Goal: Information Seeking & Learning: Learn about a topic

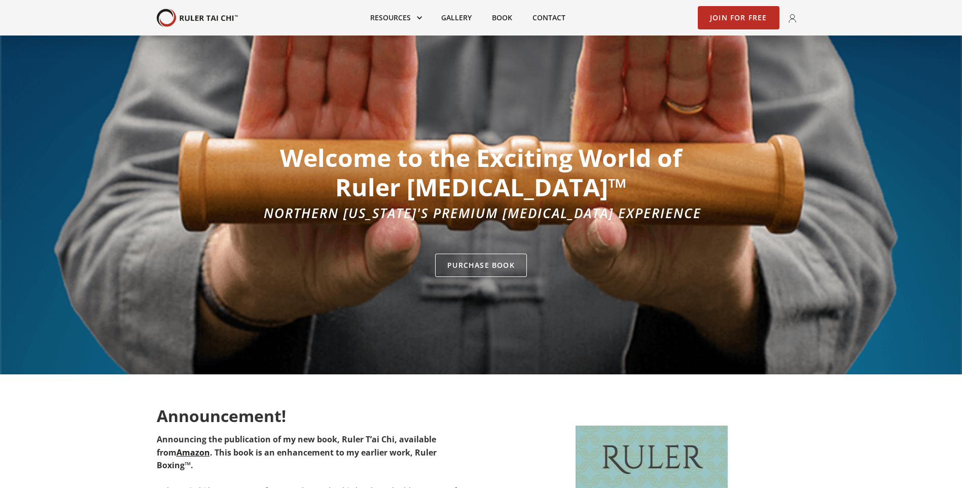
click at [213, 18] on img "home" at bounding box center [197, 18] width 81 height 19
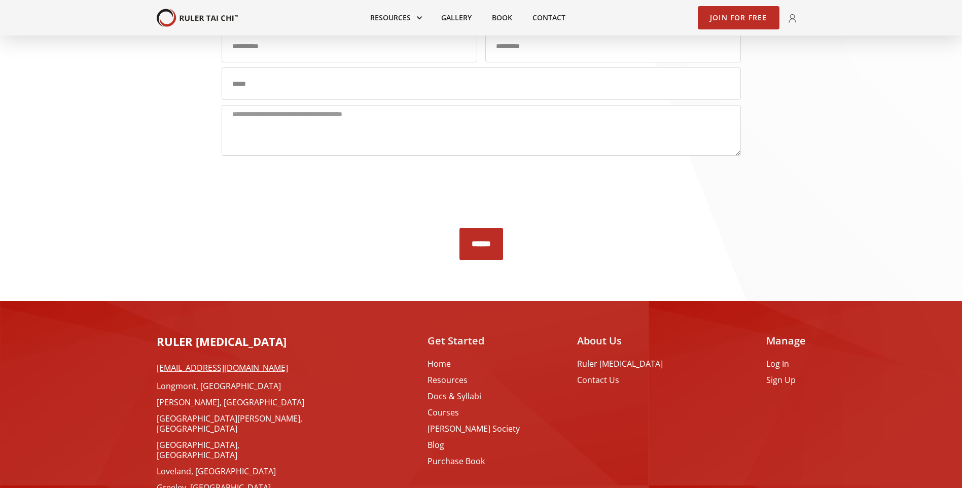
scroll to position [2168, 0]
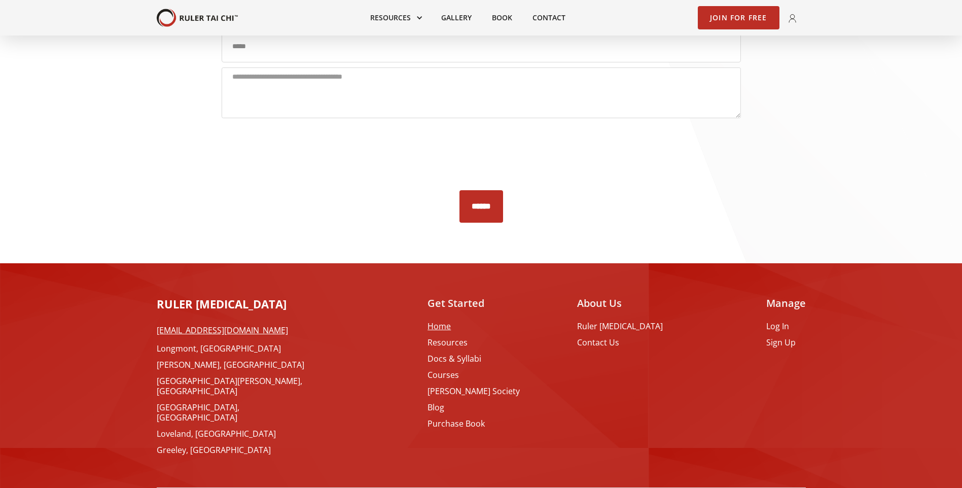
click at [455, 321] on link "Home" at bounding box center [474, 326] width 92 height 10
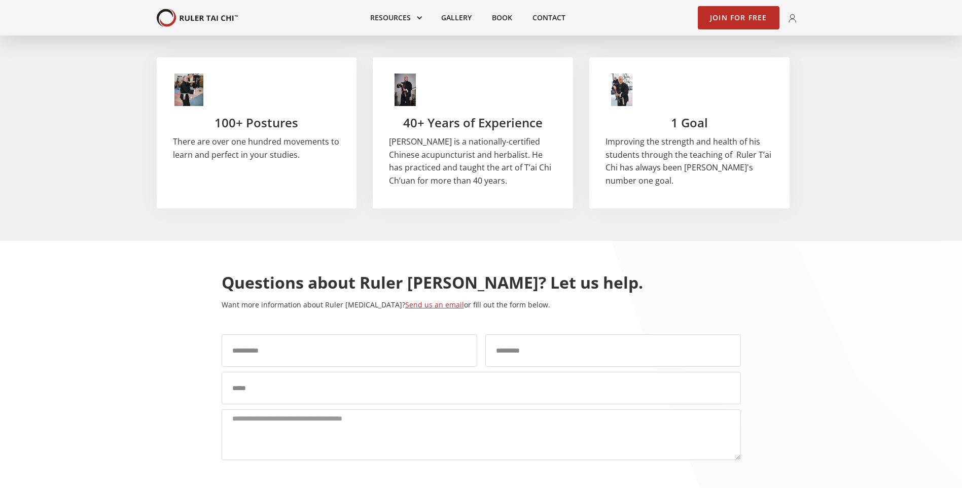
scroll to position [2131, 0]
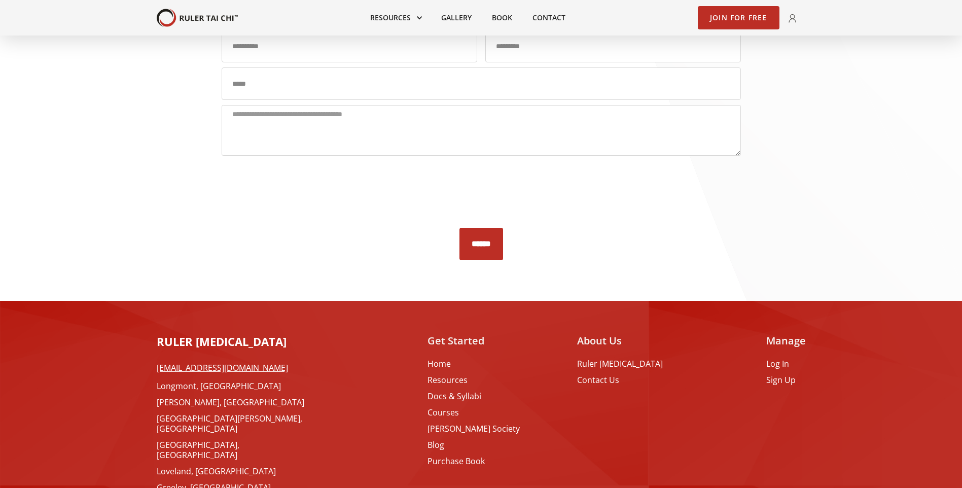
click at [175, 482] on link "Greeley, [GEOGRAPHIC_DATA]" at bounding box center [238, 487] width 162 height 10
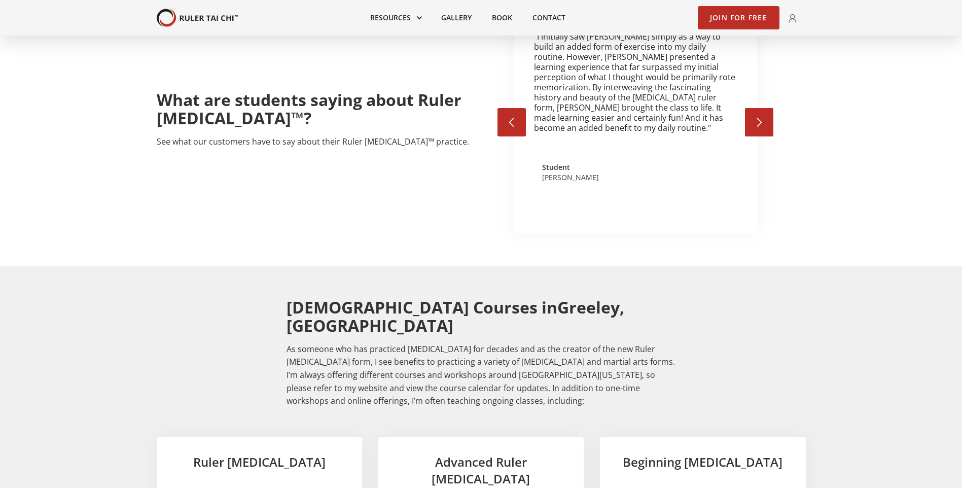
scroll to position [1370, 0]
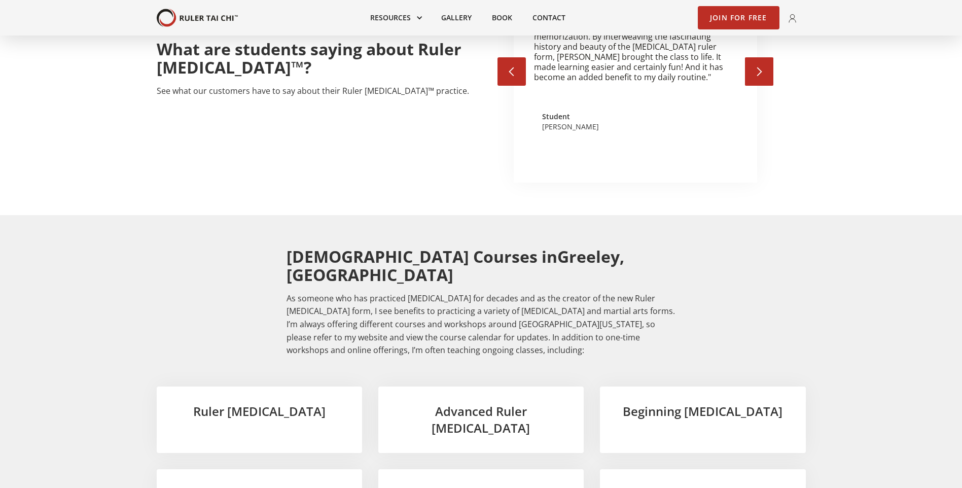
click at [713, 403] on h3 "Beginning Tai Chi" at bounding box center [702, 411] width 173 height 17
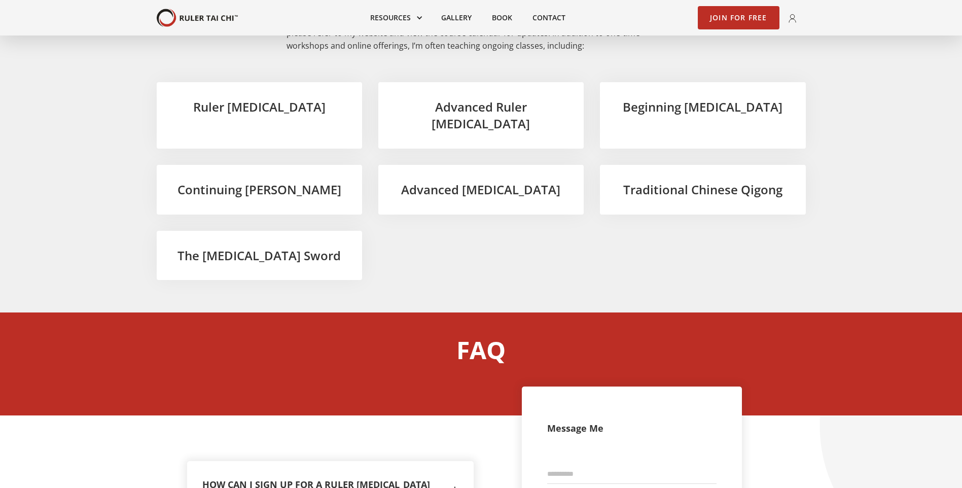
scroll to position [1776, 0]
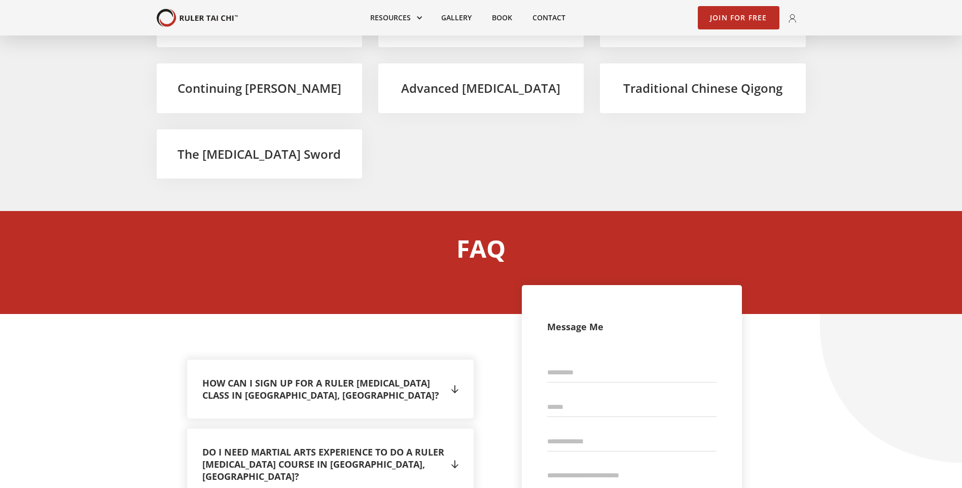
click at [457, 382] on div "" at bounding box center [455, 389] width 7 height 15
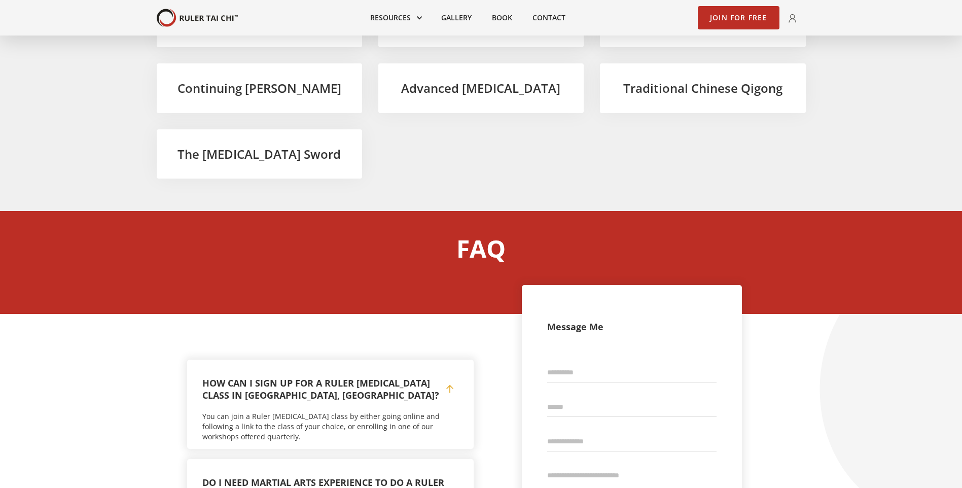
click at [453, 487] on div "" at bounding box center [455, 494] width 7 height 15
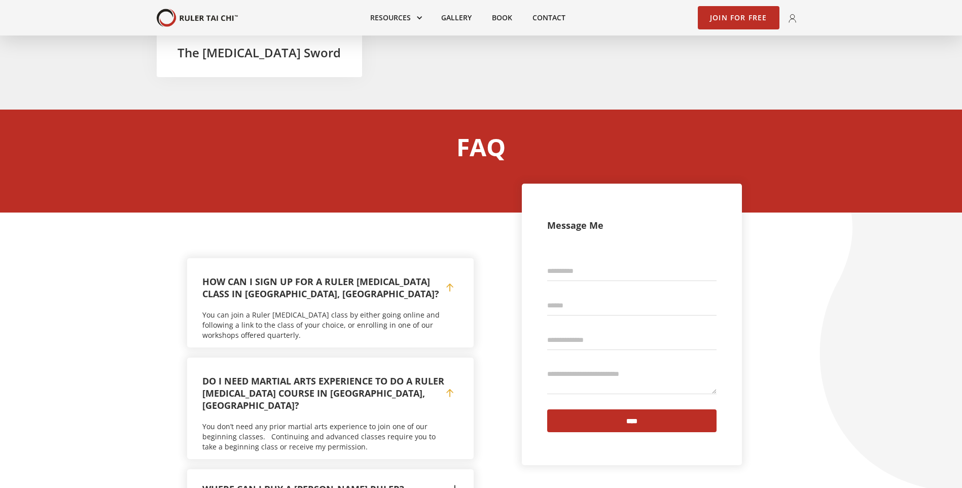
click at [459, 469] on div "Where can I buy a Tai Chi ruler? Do we accept insurance?  You may purchase a h…" at bounding box center [330, 489] width 287 height 40
click at [456, 481] on div "" at bounding box center [455, 488] width 7 height 15
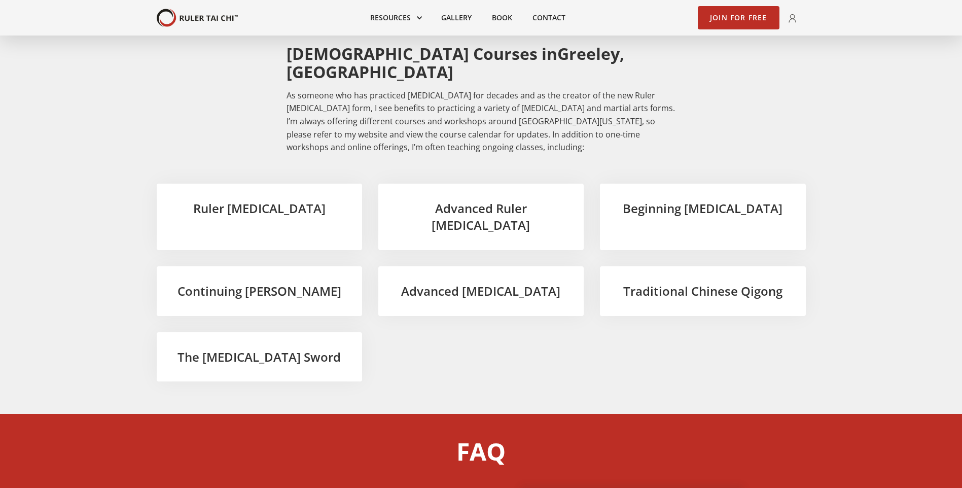
scroll to position [1522, 0]
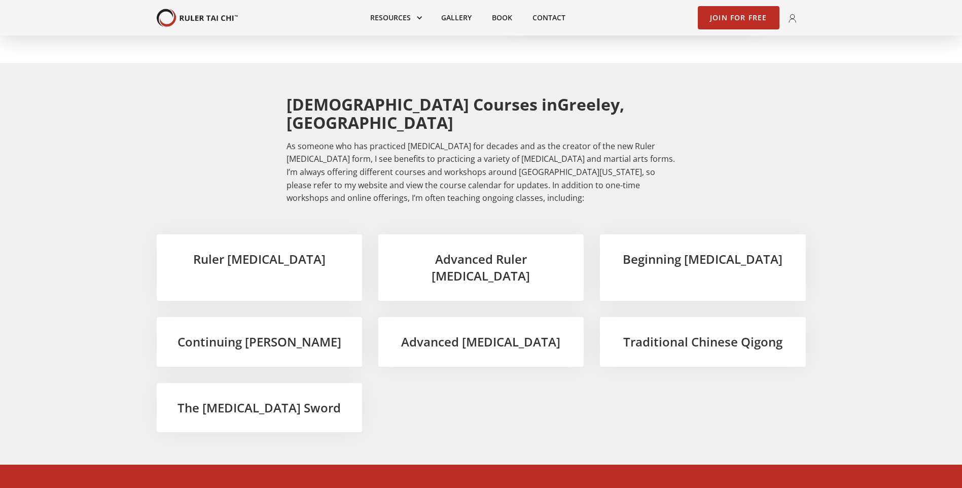
drag, startPoint x: 701, startPoint y: 164, endPoint x: 705, endPoint y: 157, distance: 8.4
click at [702, 234] on div "Ruler Tai Chi Advanced Ruler Tai Chi Beginning Tai Chi Continuing Tai Chi Advan…" at bounding box center [481, 333] width 649 height 198
click at [707, 251] on h3 "Beginning Tai Chi" at bounding box center [702, 259] width 173 height 17
click at [684, 251] on h3 "Beginning Tai Chi" at bounding box center [702, 259] width 173 height 17
click at [743, 18] on link "Join for Free" at bounding box center [739, 17] width 82 height 23
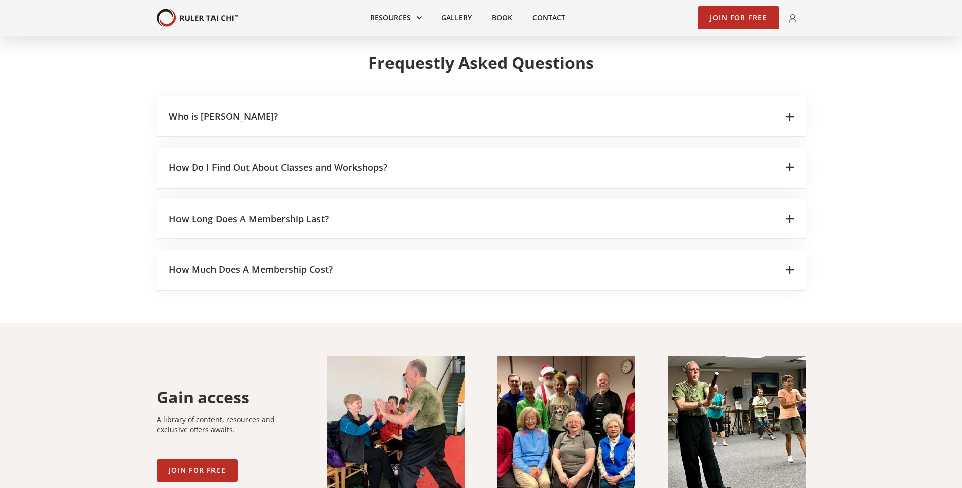
scroll to position [1522, 0]
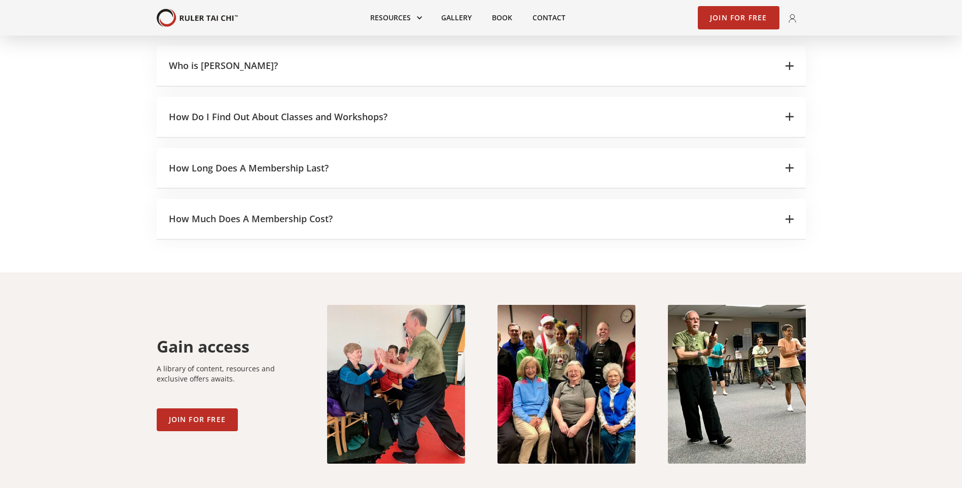
click at [787, 215] on icon at bounding box center [790, 219] width 8 height 8
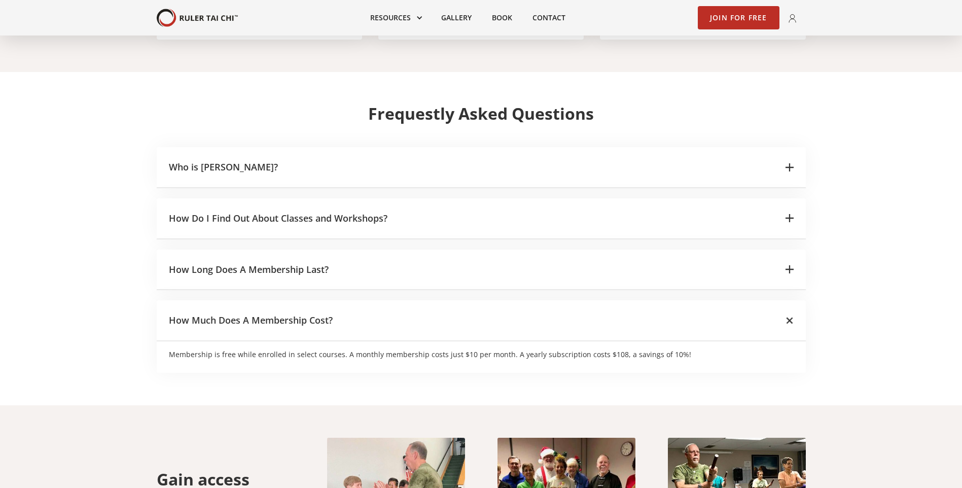
scroll to position [1370, 0]
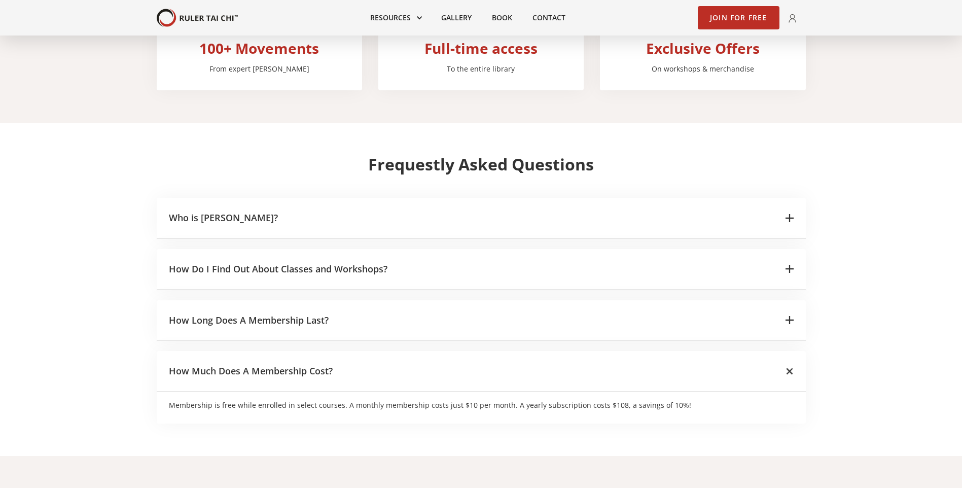
click at [792, 198] on div "Who is Sifu Fred?" at bounding box center [481, 218] width 649 height 41
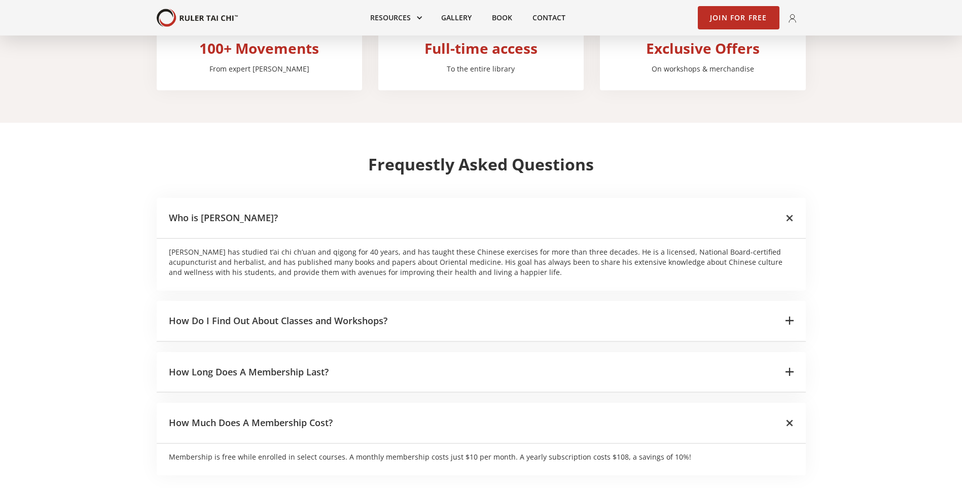
click at [797, 301] on div "How Do I Find Out About Classes and Workshops?" at bounding box center [481, 321] width 649 height 41
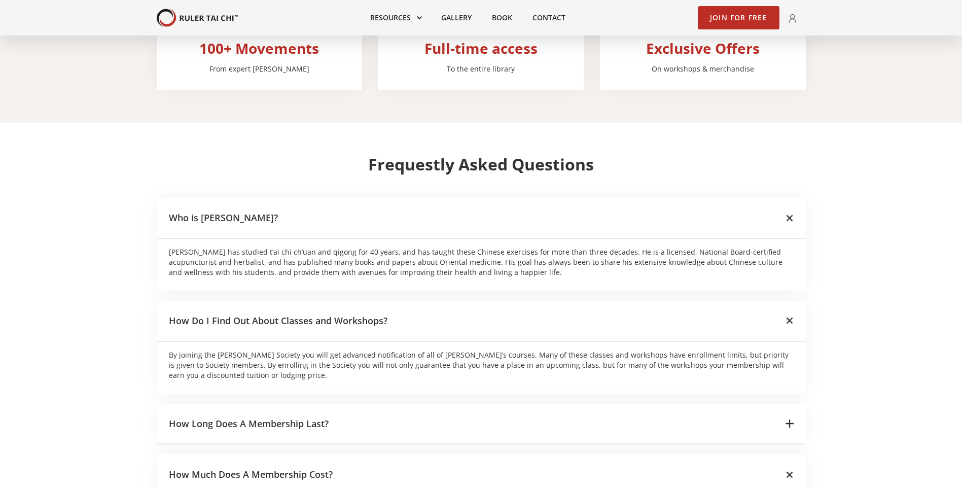
scroll to position [1421, 0]
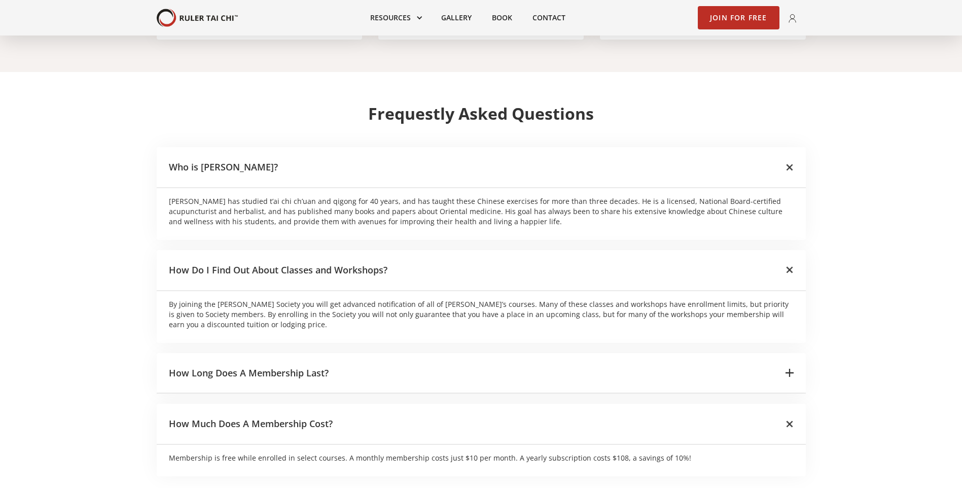
click at [787, 369] on icon at bounding box center [790, 373] width 8 height 8
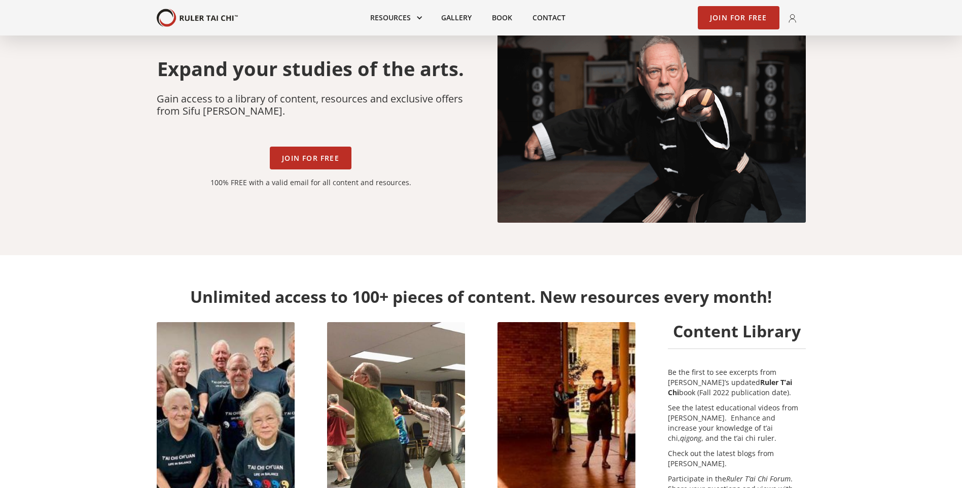
scroll to position [0, 0]
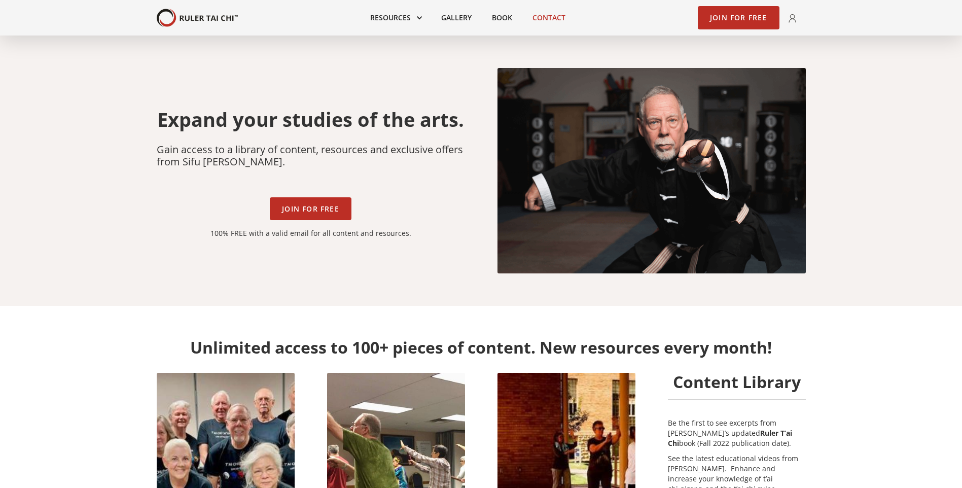
click at [562, 12] on link "Contact" at bounding box center [549, 18] width 53 height 22
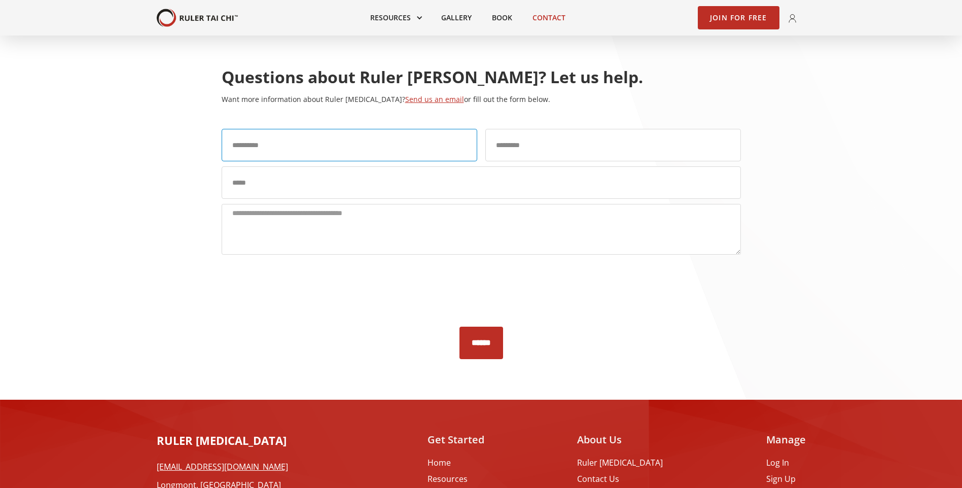
click at [387, 151] on input "Questions/Contact Us Form" at bounding box center [350, 145] width 256 height 32
